Goal: Information Seeking & Learning: Learn about a topic

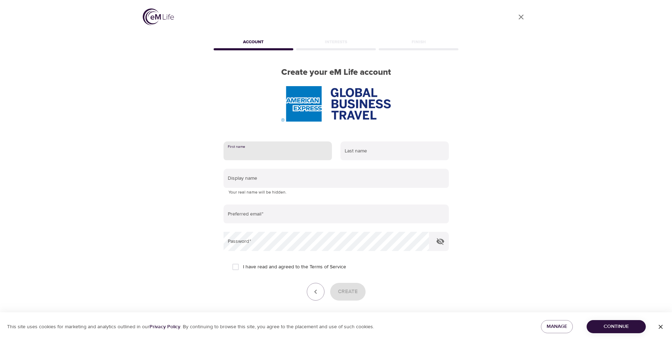
drag, startPoint x: 267, startPoint y: 155, endPoint x: 274, endPoint y: 155, distance: 7.1
click at [269, 155] on input "text" at bounding box center [278, 150] width 108 height 19
type input "[PERSON_NAME]"
type input "L"
click at [520, 18] on icon "close" at bounding box center [521, 17] width 5 height 5
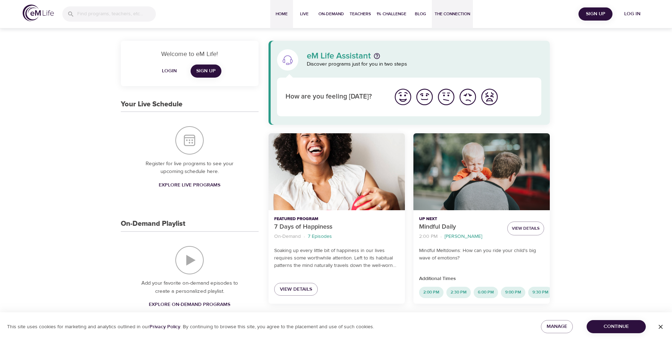
click at [448, 13] on span "The Connection" at bounding box center [452, 13] width 35 height 7
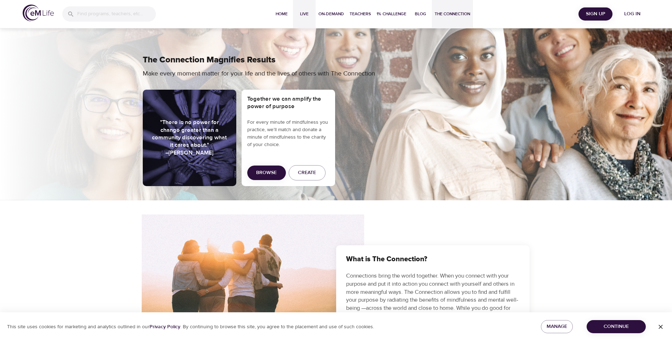
click at [305, 14] on span "Live" at bounding box center [304, 13] width 17 height 7
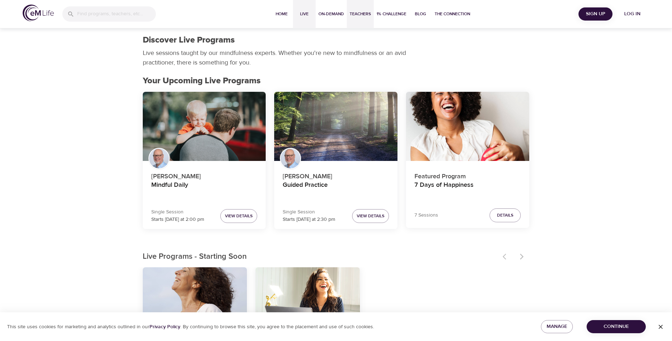
click at [347, 17] on button "Teachers" at bounding box center [360, 14] width 27 height 28
